Goal: Task Accomplishment & Management: Use online tool/utility

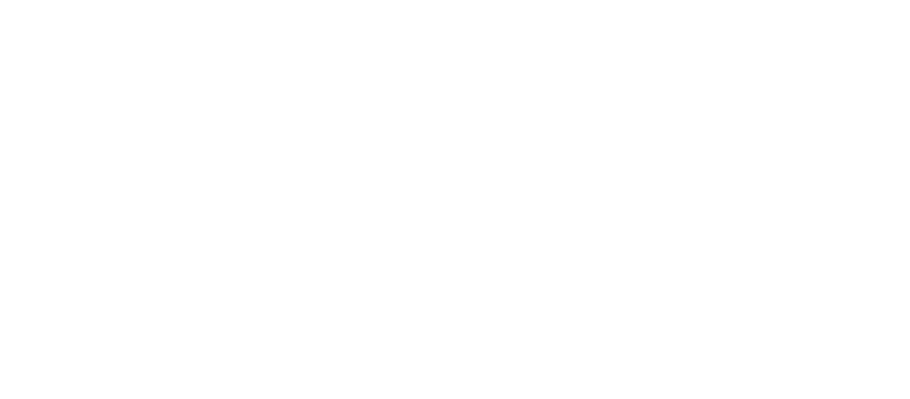
select select "*"
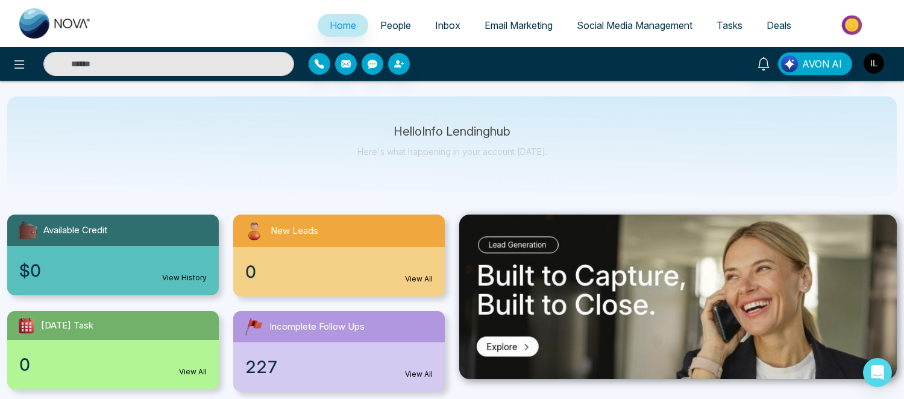
scroll to position [33, 0]
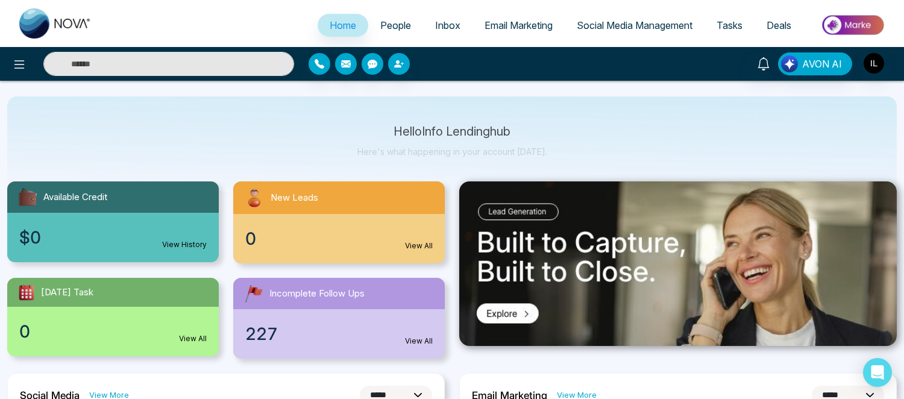
click at [520, 17] on link "Email Marketing" at bounding box center [519, 25] width 92 height 23
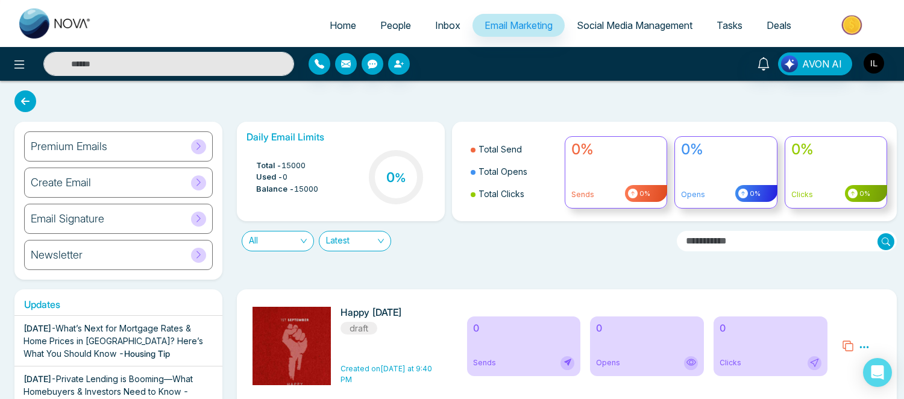
click at [199, 143] on icon at bounding box center [198, 146] width 9 height 9
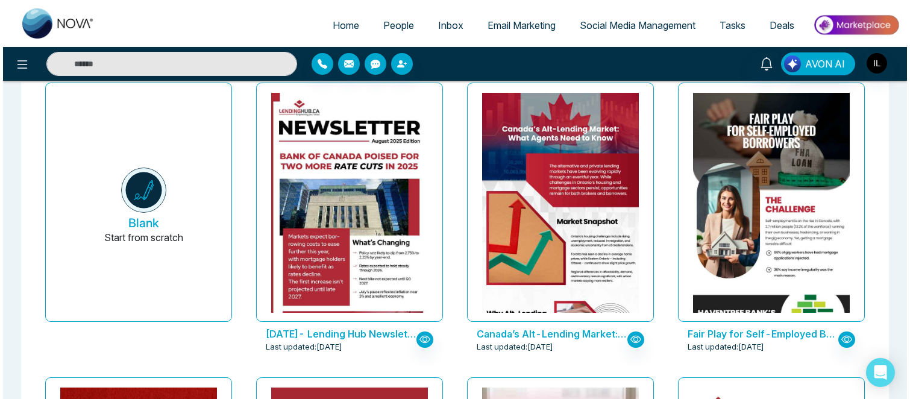
scroll to position [83, 0]
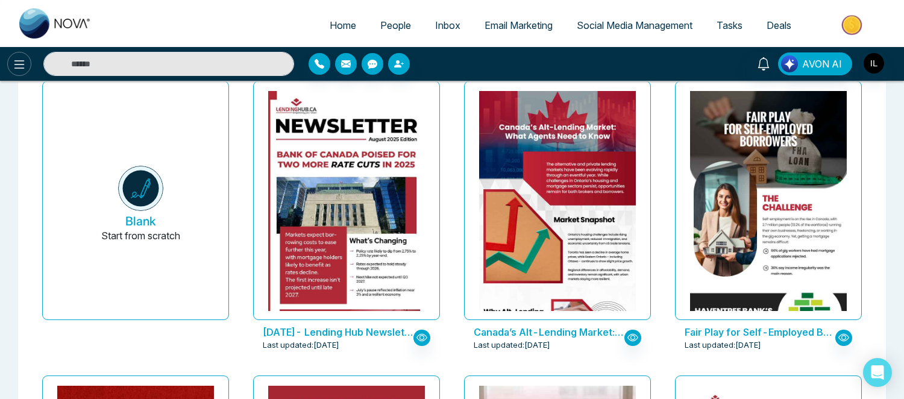
click at [20, 63] on icon at bounding box center [19, 64] width 14 height 14
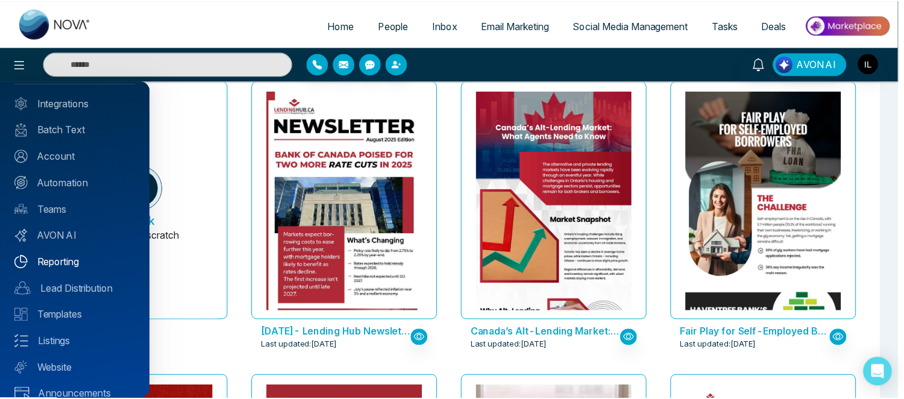
scroll to position [0, 0]
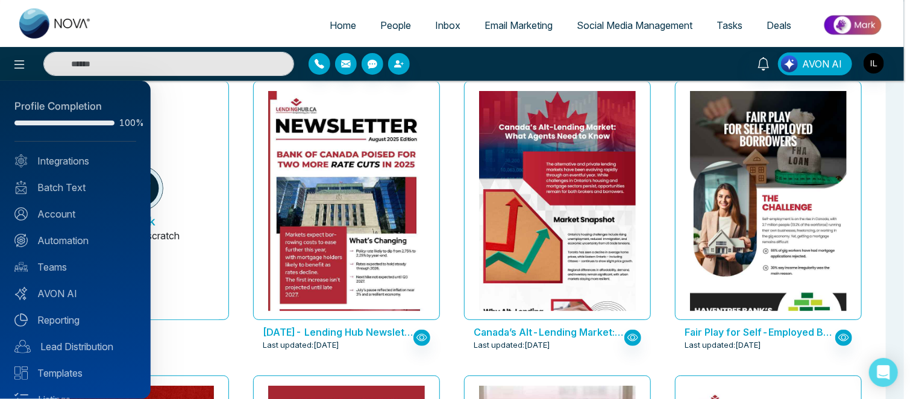
click at [239, 257] on div at bounding box center [455, 199] width 910 height 399
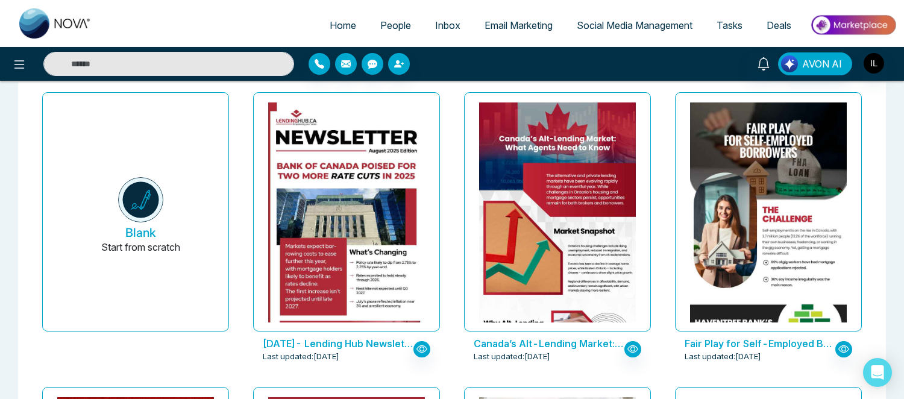
scroll to position [72, 0]
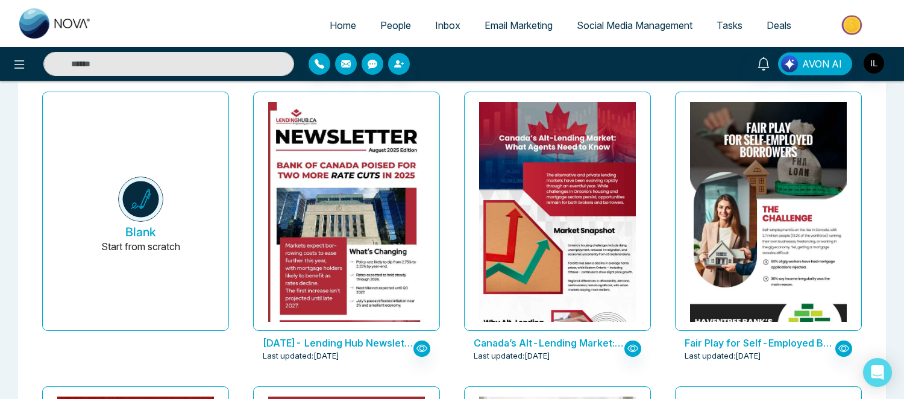
click at [623, 21] on span "Social Media Management" at bounding box center [635, 25] width 116 height 12
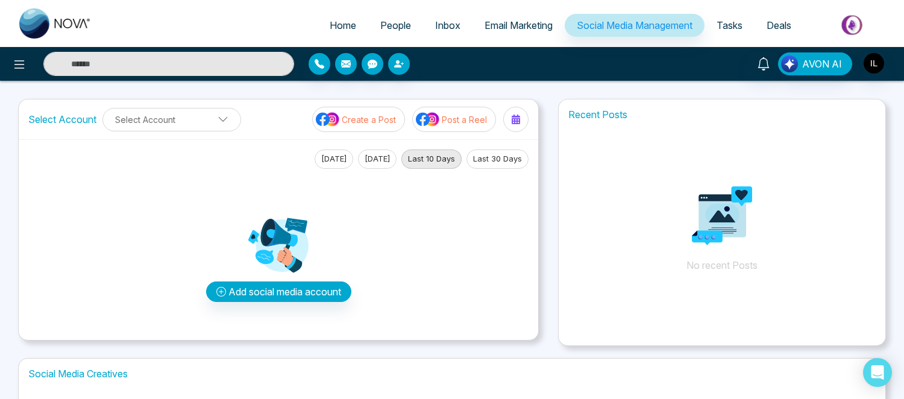
click at [525, 32] on link "Email Marketing" at bounding box center [519, 25] width 92 height 23
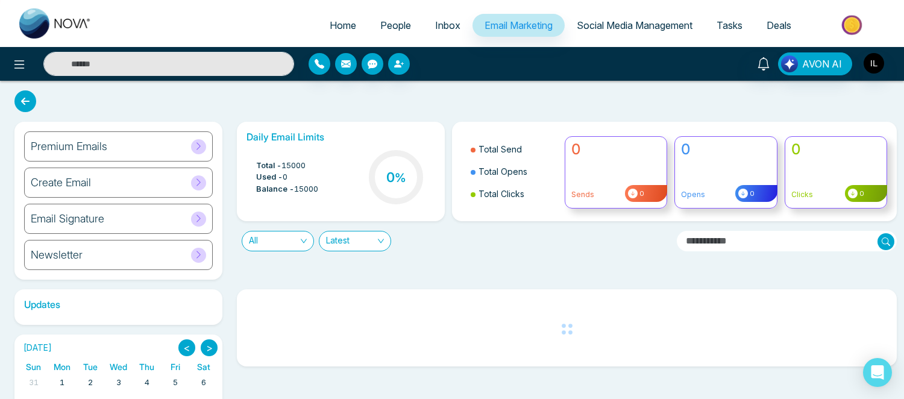
click at [198, 257] on icon at bounding box center [198, 254] width 9 height 9
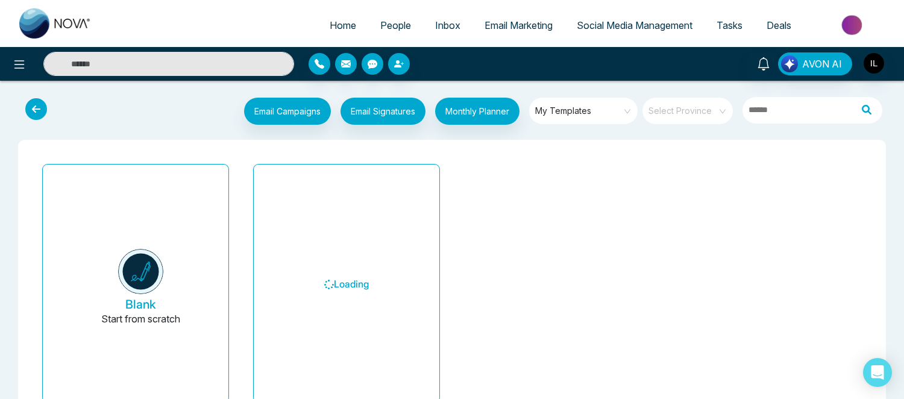
click at [239, 251] on div "Blank Start from scratch" at bounding box center [135, 288] width 211 height 259
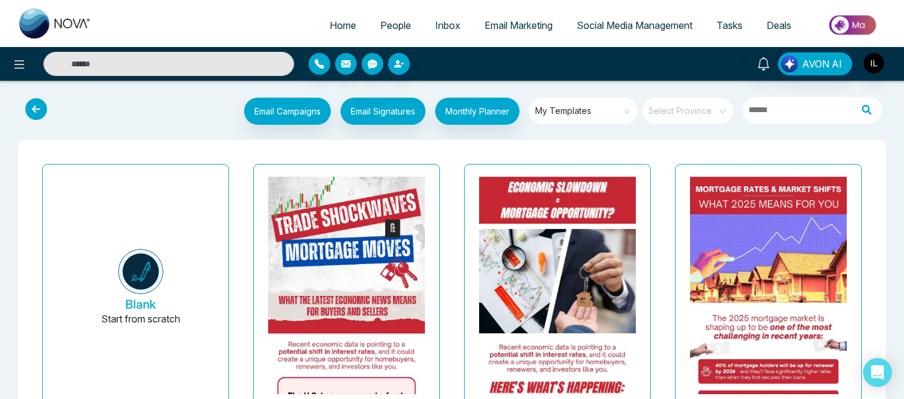
click at [664, 206] on div "Mortgage Rates & Market Shifts - What 2025 Means for You Last updated: [DATE]" at bounding box center [768, 306] width 211 height 295
click at [60, 25] on img at bounding box center [55, 23] width 72 height 30
select select "*"
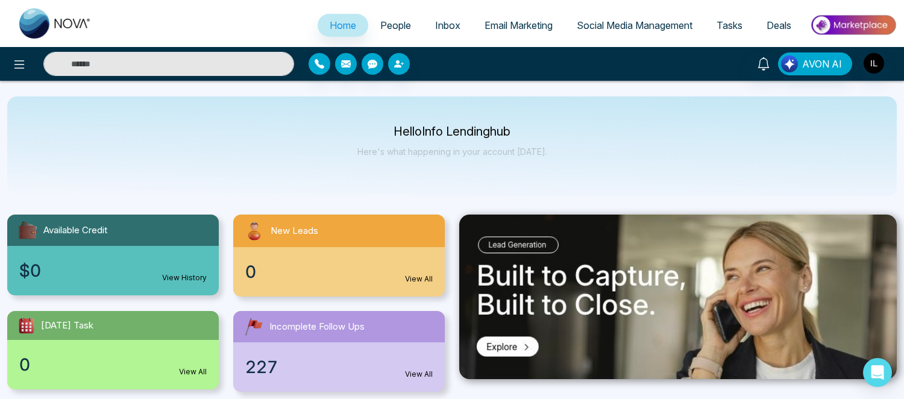
click at [524, 28] on span "Email Marketing" at bounding box center [519, 25] width 68 height 12
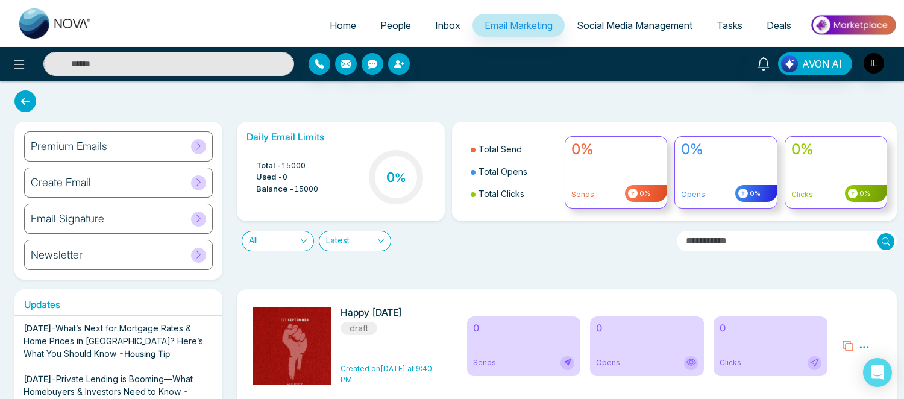
click at [195, 153] on div at bounding box center [198, 146] width 15 height 15
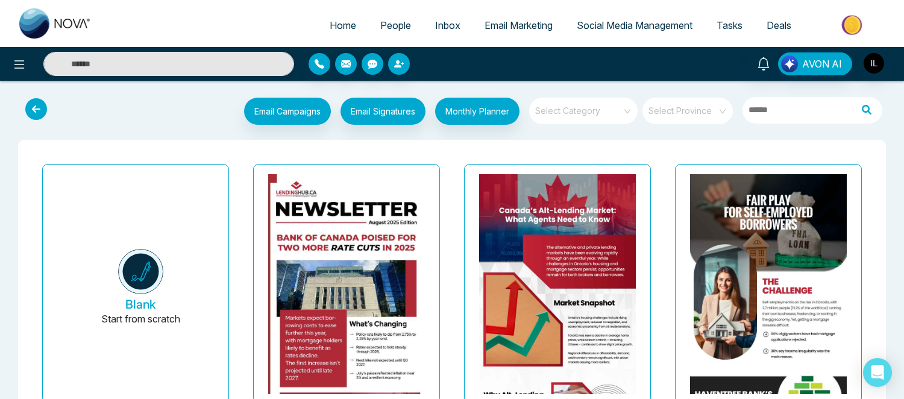
scroll to position [46, 0]
